Goal: Task Accomplishment & Management: Complete application form

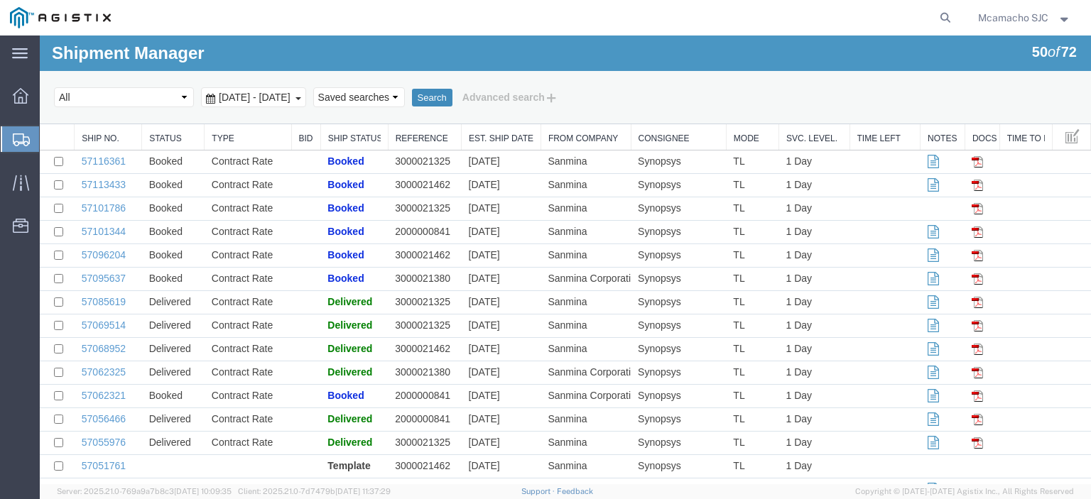
click at [452, 102] on button "Search" at bounding box center [432, 98] width 40 height 18
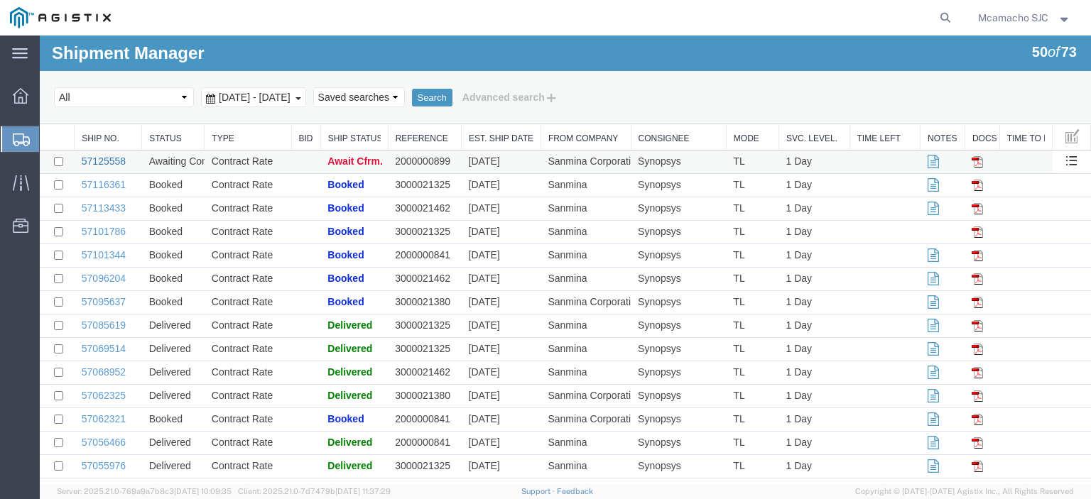
click at [109, 158] on link "57125558" at bounding box center [104, 161] width 44 height 11
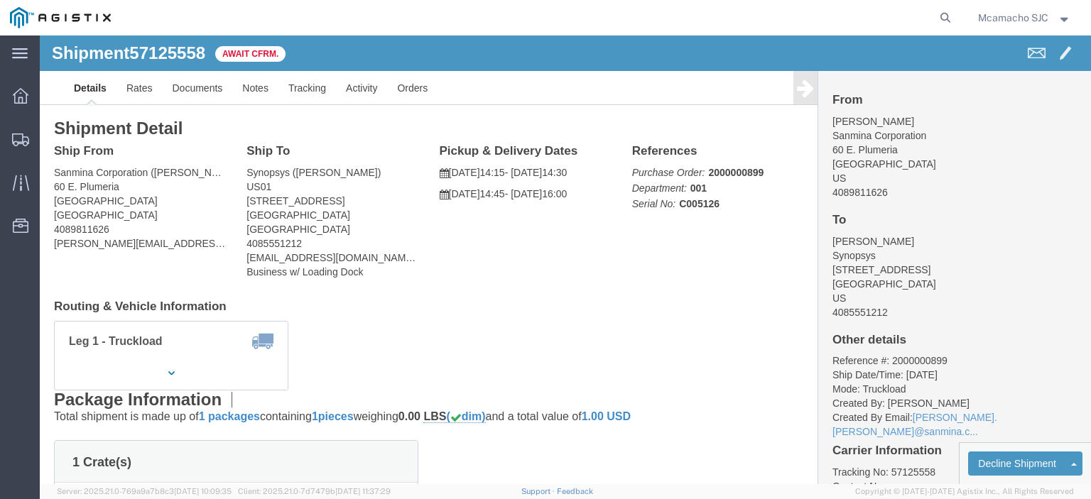
click link "Confirm"
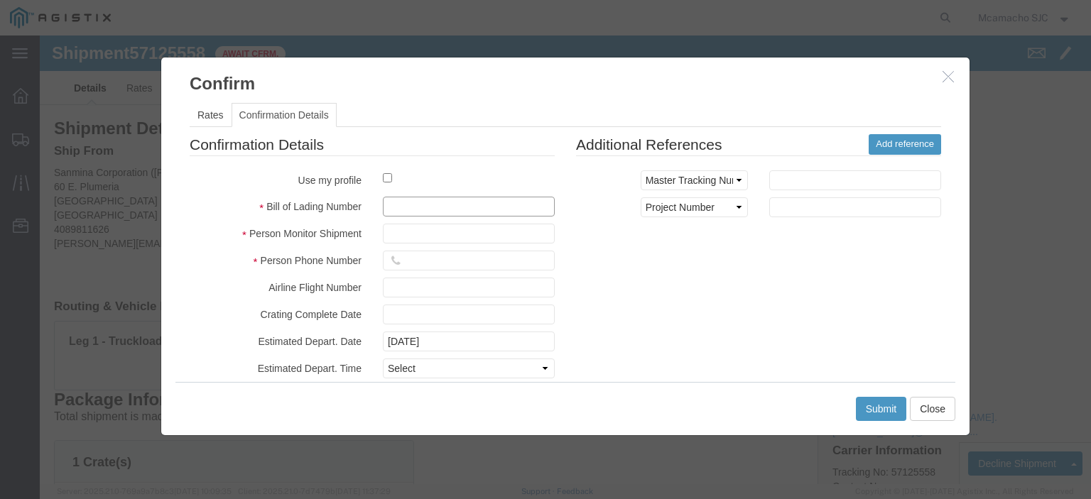
click input "text"
paste input "1001008690"
type input "1001008690"
type input "[PERSON_NAME]"
type input "4084571280"
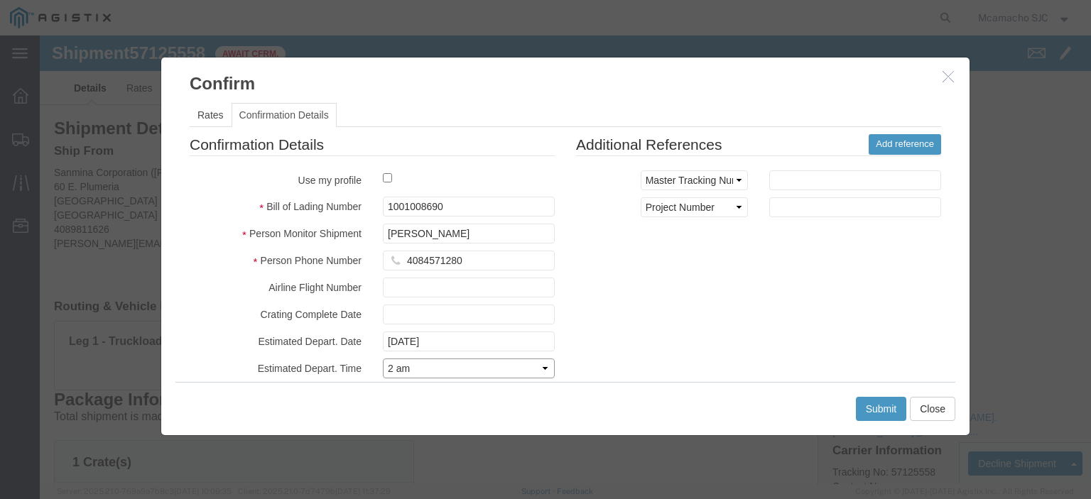
select select "1400"
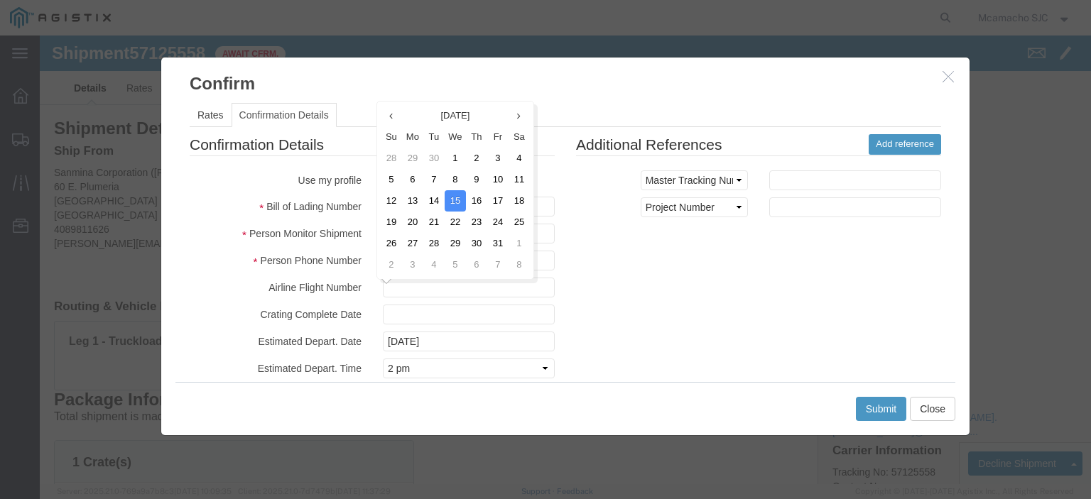
scroll to position [102, 0]
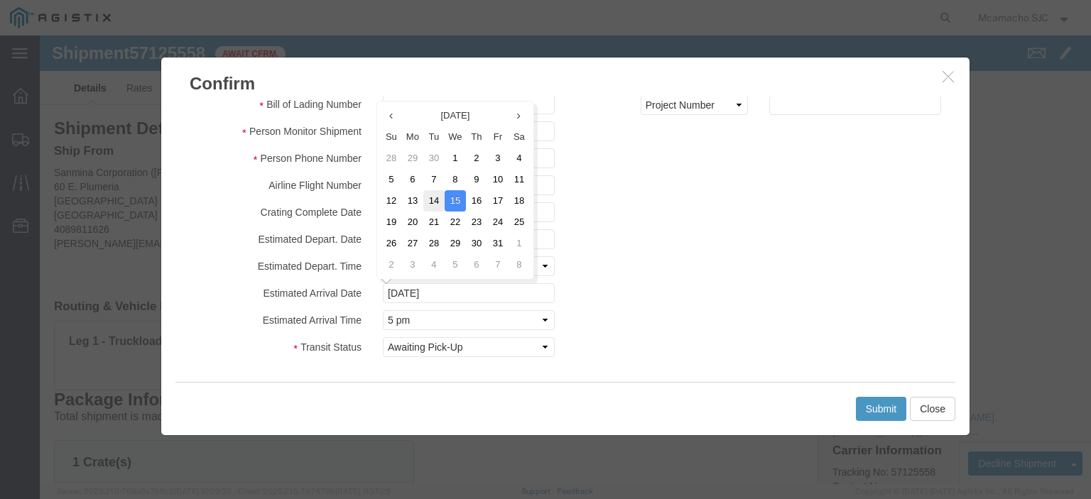
click td "14"
type input "[DATE]"
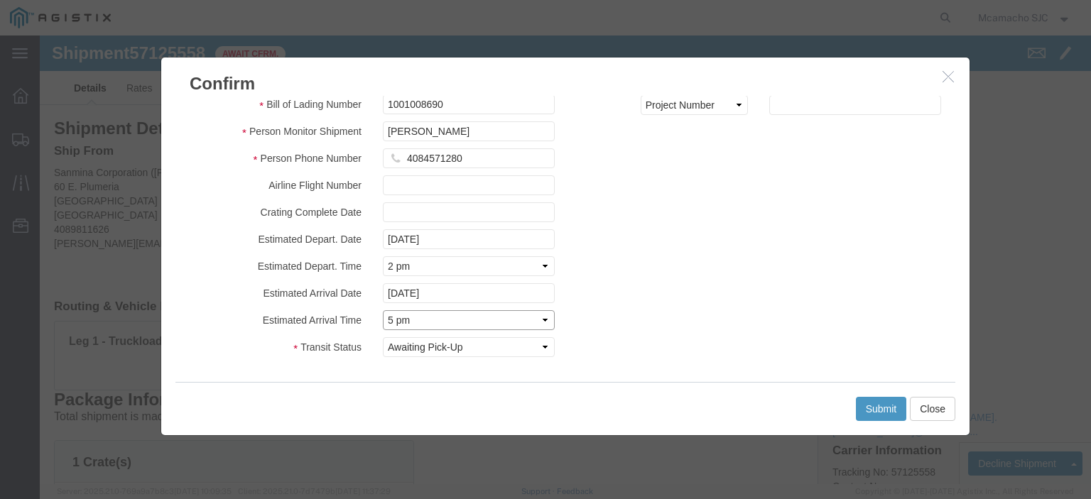
click select "Select Midnight 1 am 2 am 3 am 4 am 5 am 6 am 7 am 8 am 9 am 10 am 11 am 12 Noo…"
select select "1600"
click select "Select Midnight 1 am 2 am 3 am 4 am 5 am 6 am 7 am 8 am 9 am 10 am 11 am 12 Noo…"
click button "Submit"
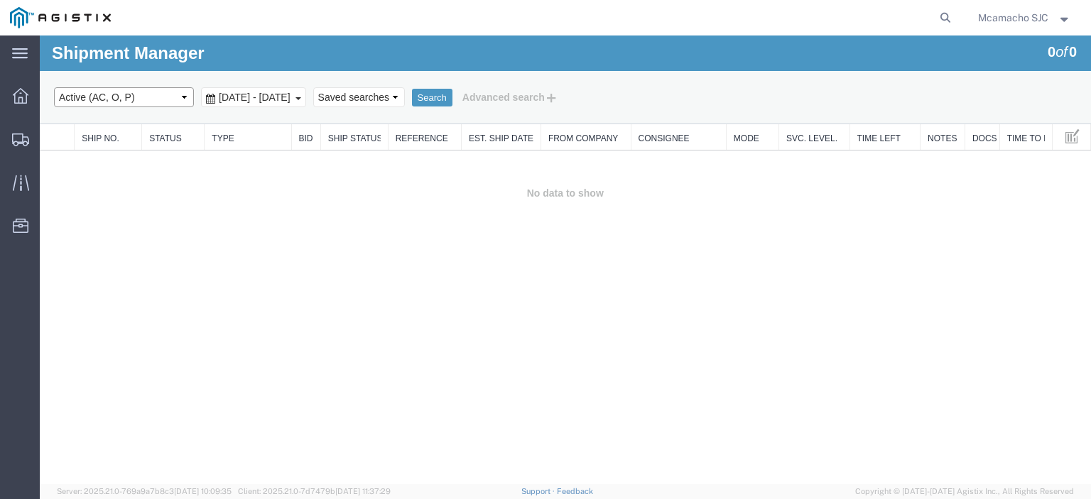
click at [107, 92] on select "Select status Active (AC, O, P) All Approved Awaiting Confirmation (AC) Booked …" at bounding box center [124, 97] width 140 height 20
select select "BOOK"
click at [54, 87] on select "Select status Active (AC, O, P) All Approved Awaiting Confirmation (AC) Booked …" at bounding box center [124, 97] width 140 height 20
click at [452, 92] on button "Search" at bounding box center [432, 98] width 40 height 18
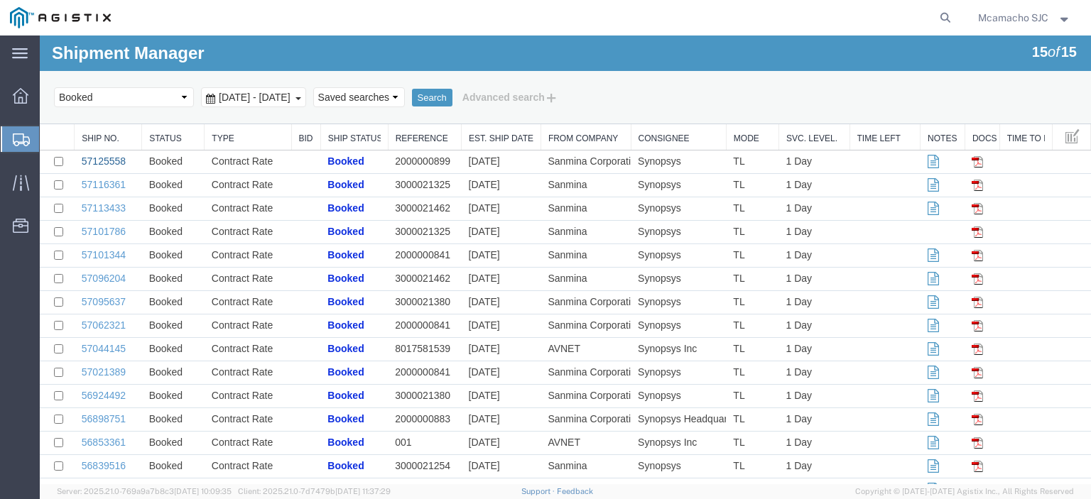
click at [95, 157] on link "57125558" at bounding box center [104, 161] width 44 height 11
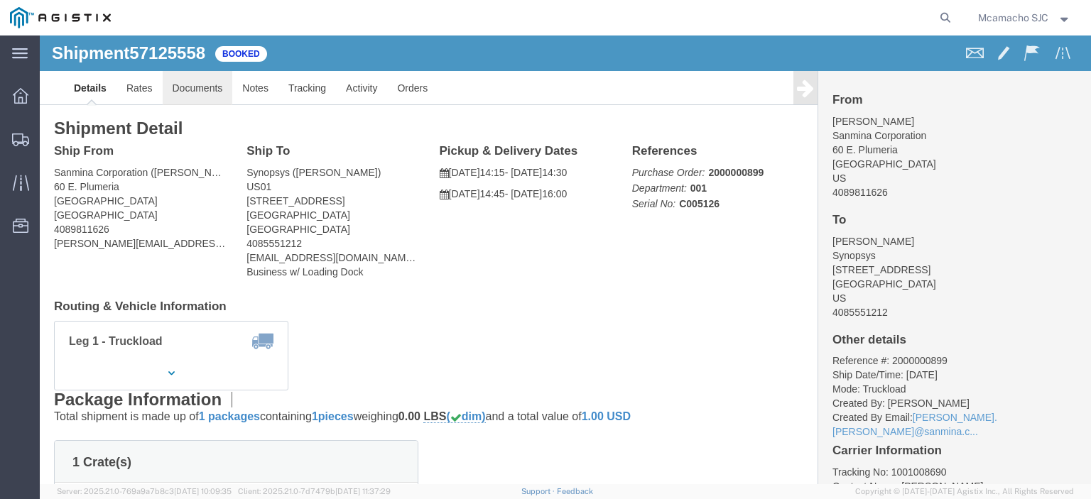
click link "Documents"
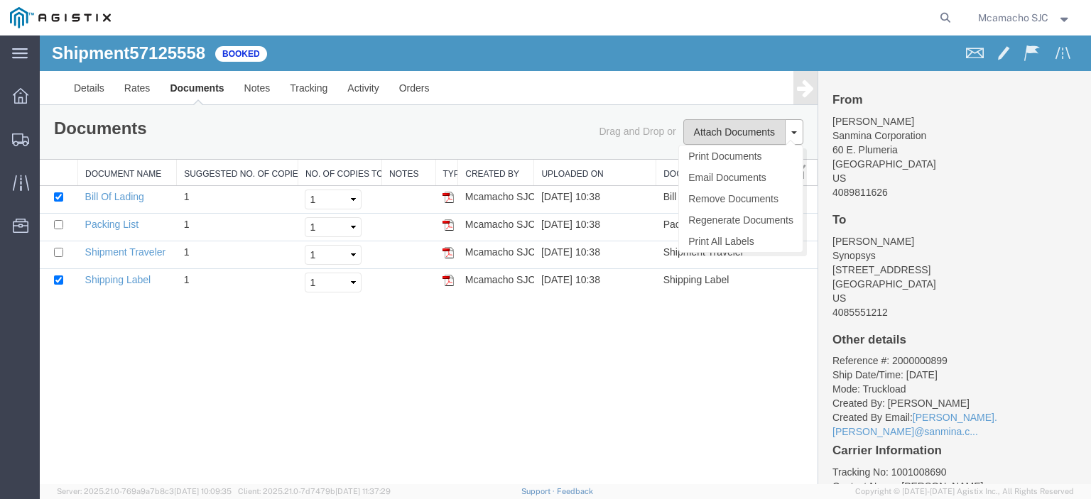
click at [751, 128] on button "Attach Documents" at bounding box center [734, 132] width 102 height 26
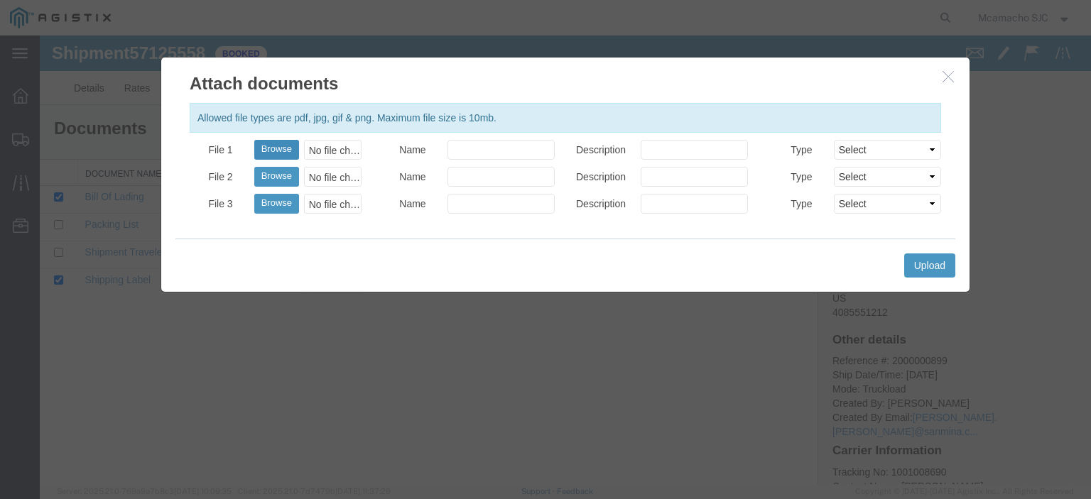
click at [276, 144] on button "Browse" at bounding box center [276, 150] width 45 height 20
type input "C:\fakepath\1001008690.pdf"
click at [481, 144] on input "Name" at bounding box center [500, 150] width 107 height 20
type input "AIRGROUP"
click at [680, 141] on input "Description" at bounding box center [694, 150] width 107 height 20
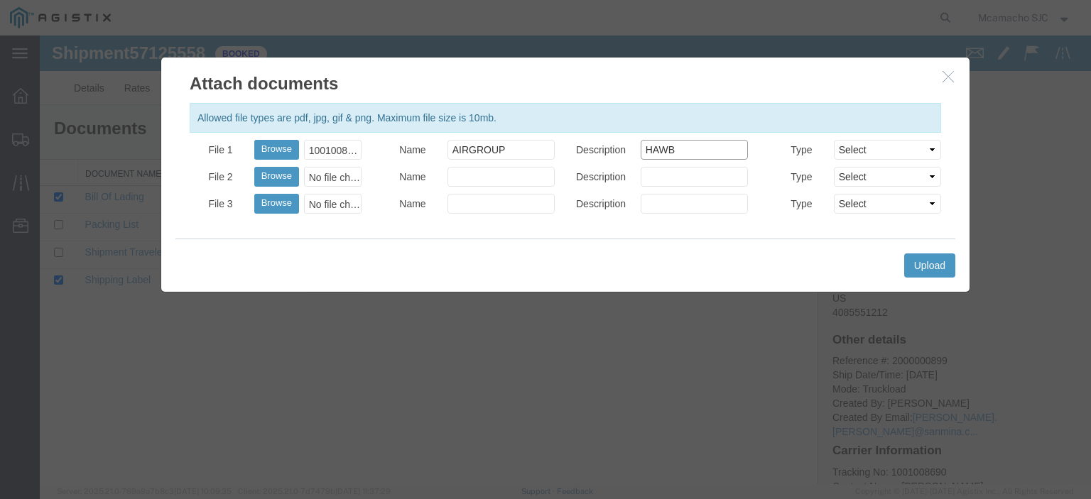
type input "HAWB"
click at [854, 155] on select "Select AWB Label Bill of Lading/Air Waybill Certificate of Origin (English) Cla…" at bounding box center [887, 150] width 107 height 20
select select "BILL_OF_LADING"
click at [834, 140] on select "Select AWB Label Bill of Lading/Air Waybill Certificate of Origin (English) Cla…" at bounding box center [887, 150] width 107 height 20
click at [928, 261] on button "Upload" at bounding box center [929, 266] width 51 height 24
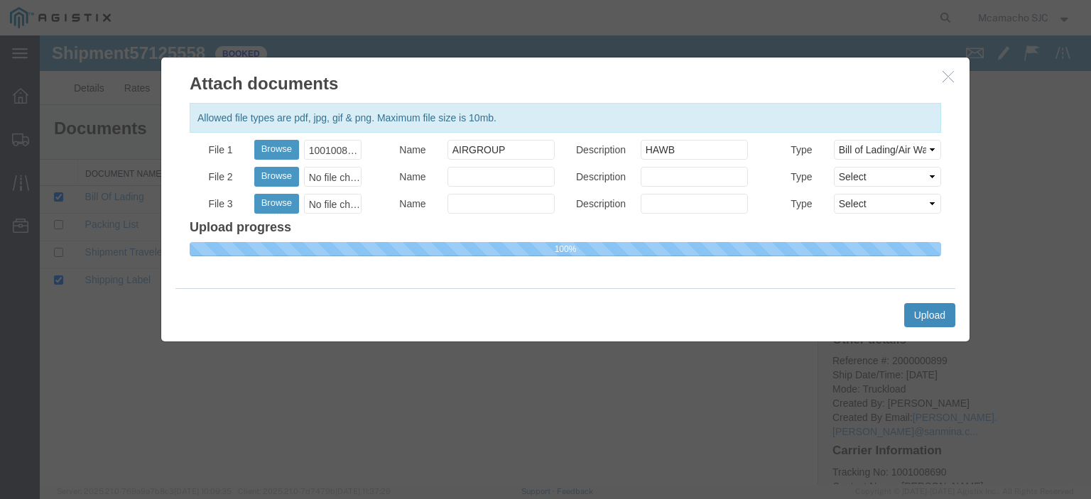
select select
